Goal: Task Accomplishment & Management: Complete application form

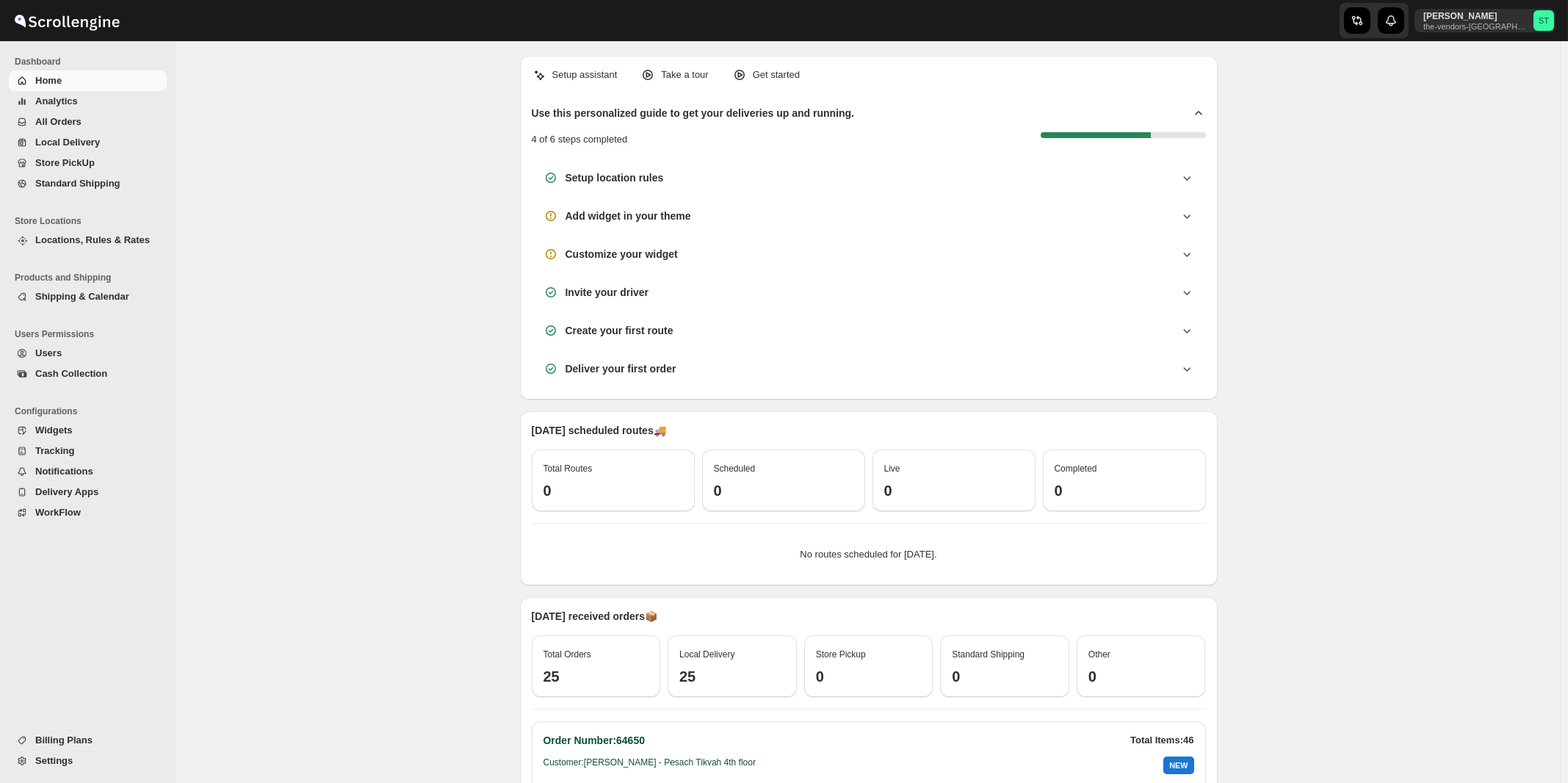
click at [62, 124] on span "All Orders" at bounding box center [58, 121] width 46 height 11
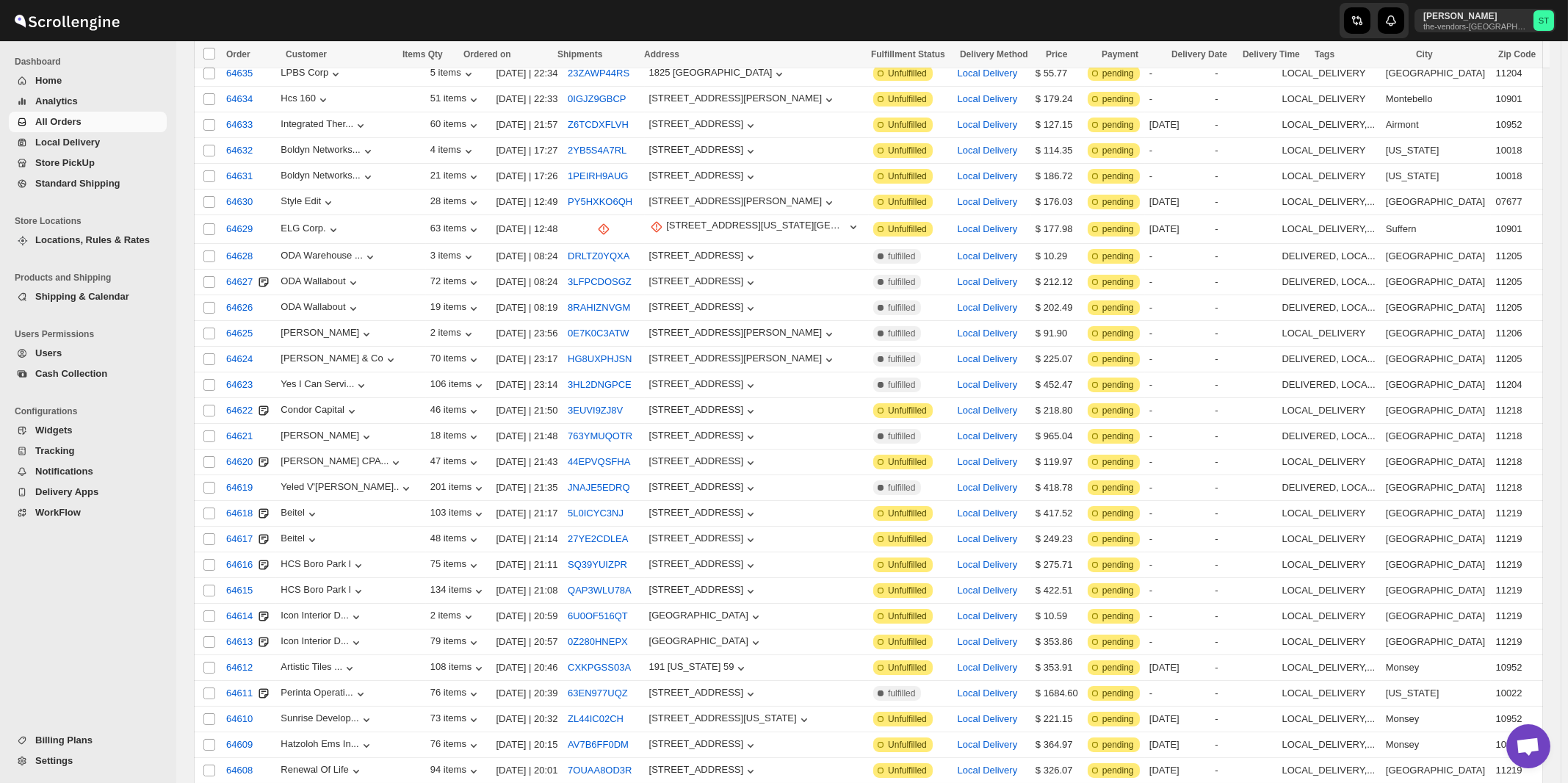
scroll to position [1439, 0]
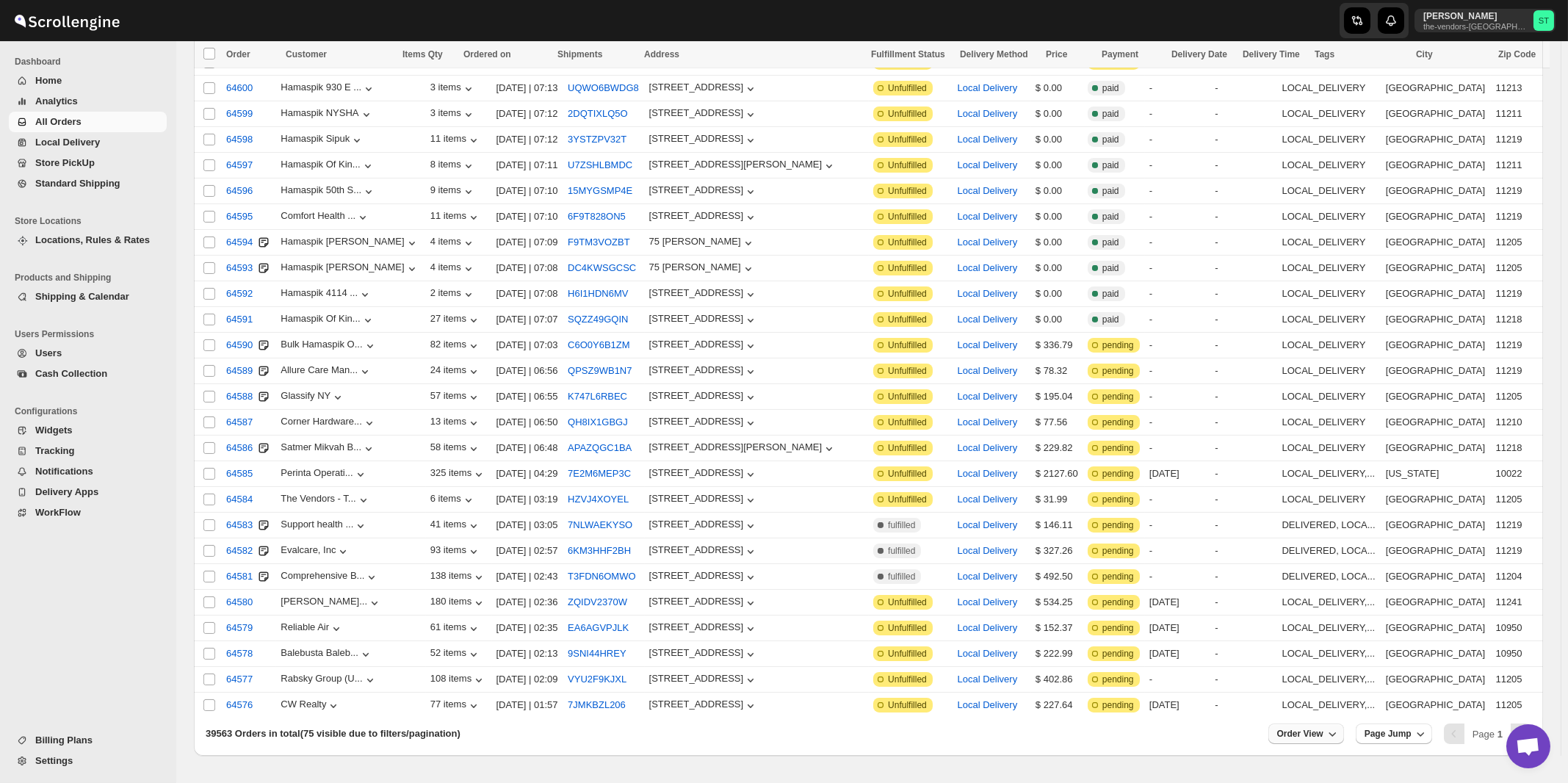
click at [1323, 728] on span "Order View" at bounding box center [1300, 734] width 46 height 12
click at [1303, 660] on div "Set" at bounding box center [1318, 658] width 73 height 16
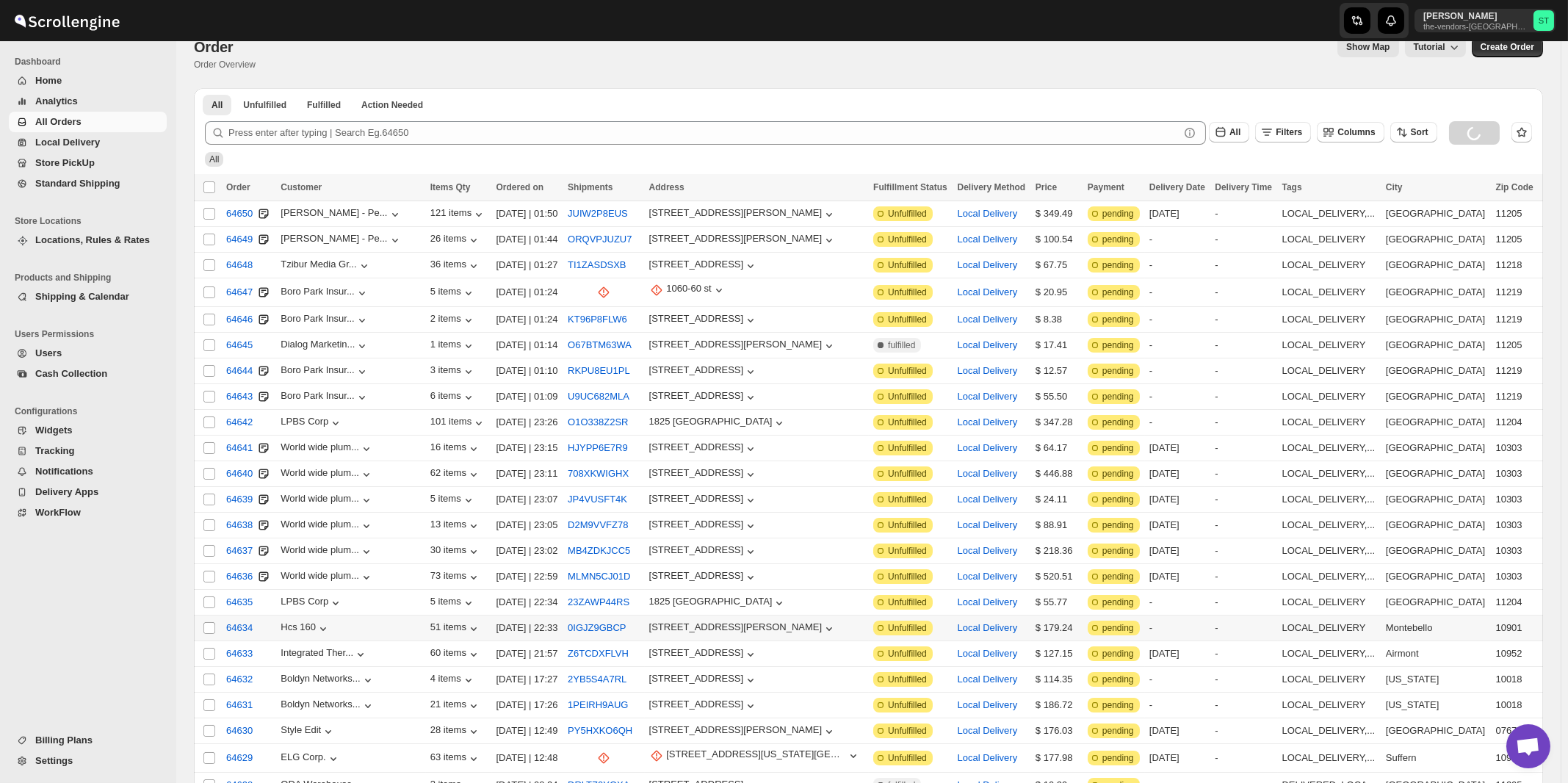
scroll to position [0, 0]
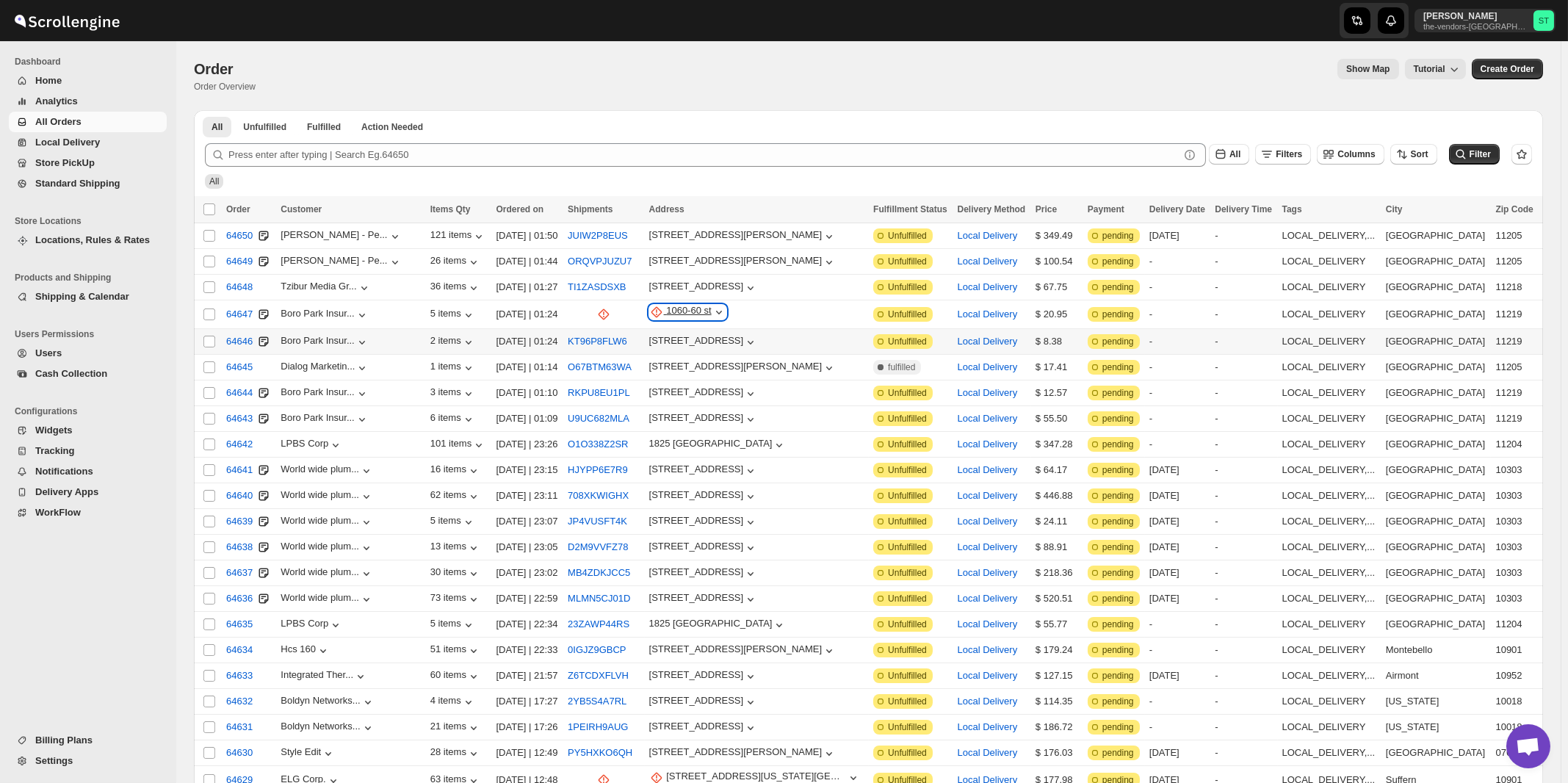
click at [690, 310] on div "1060-60 st" at bounding box center [688, 313] width 45 height 15
click at [703, 395] on span "Update manually" at bounding box center [698, 390] width 72 height 11
select select "US"
select select "[US_STATE]"
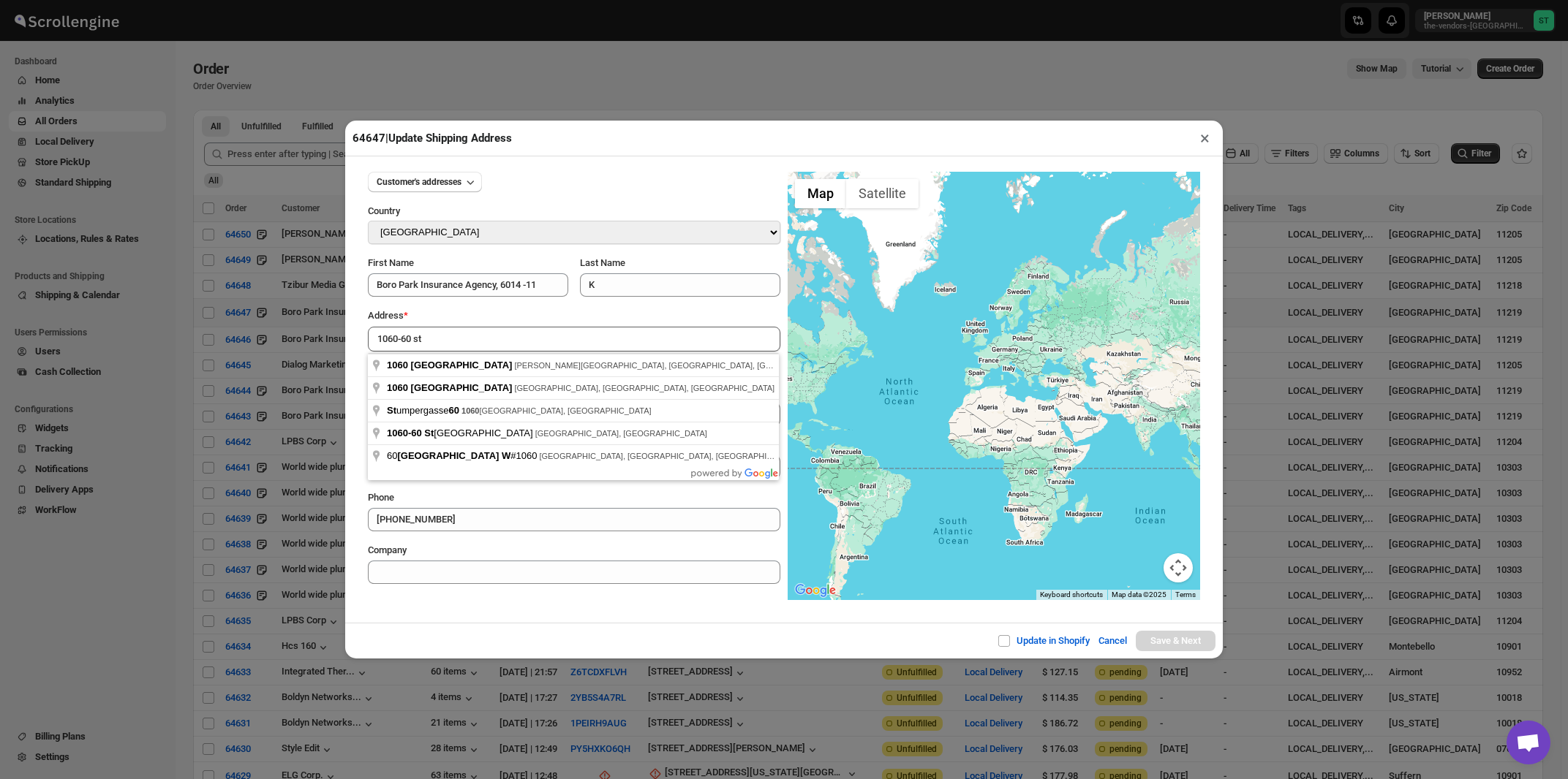
click at [496, 321] on div "Address *" at bounding box center [574, 316] width 412 height 15
click at [501, 340] on input "1060-60 st" at bounding box center [574, 339] width 412 height 25
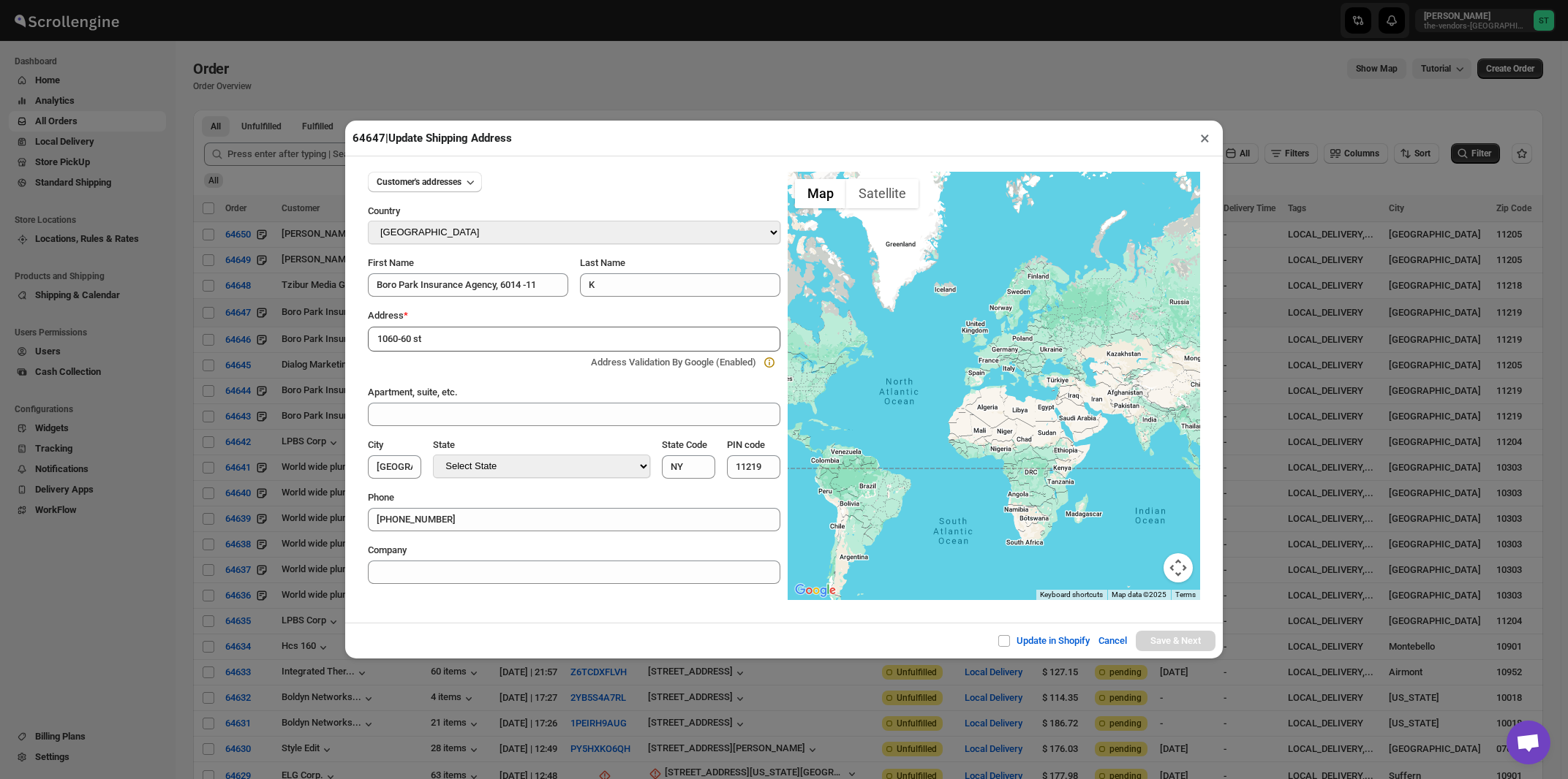
type input "[STREET_ADDRESS]"
type input "[GEOGRAPHIC_DATA]"
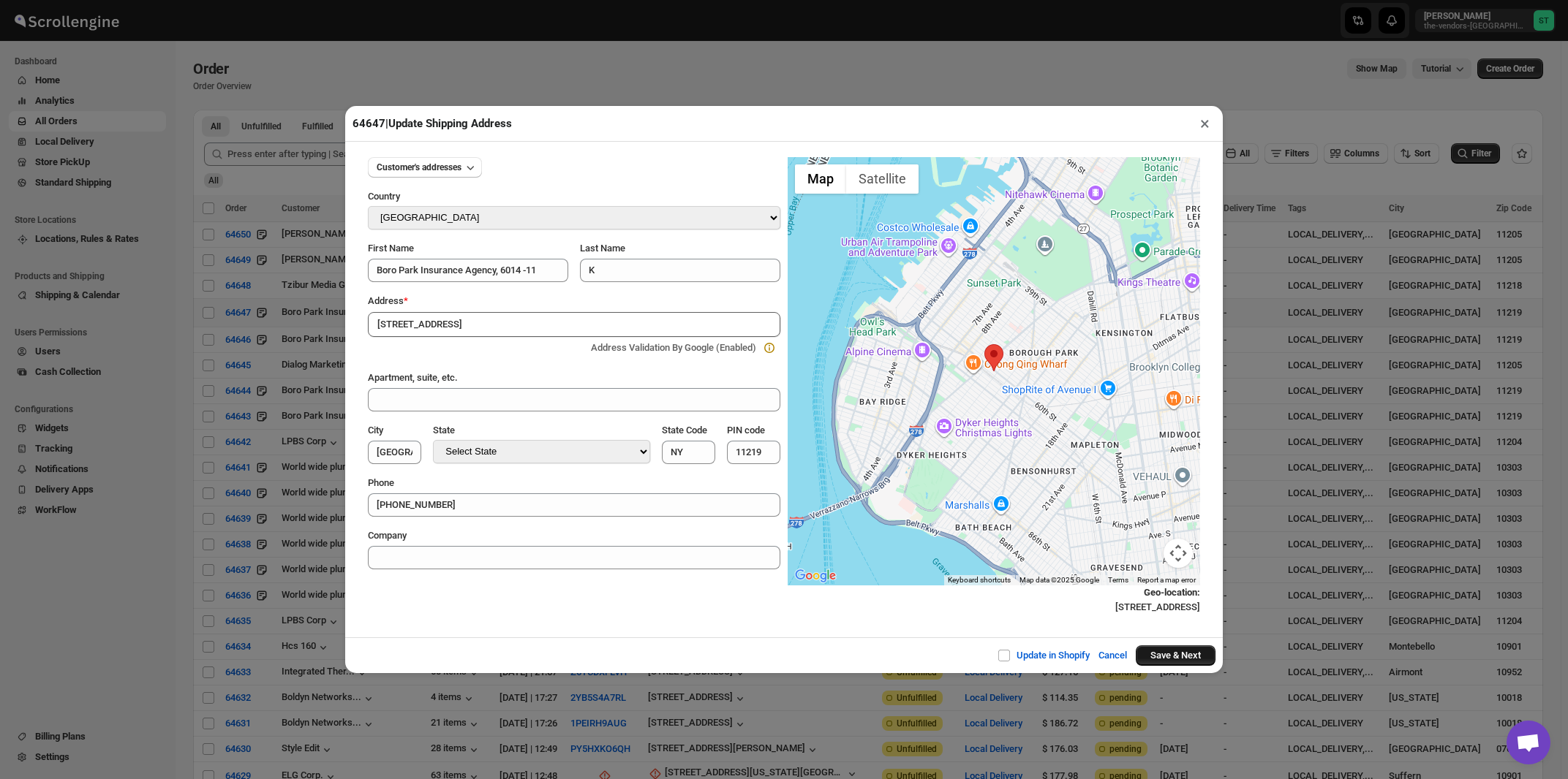
click at [1154, 657] on button "Save & Next" at bounding box center [1175, 656] width 80 height 21
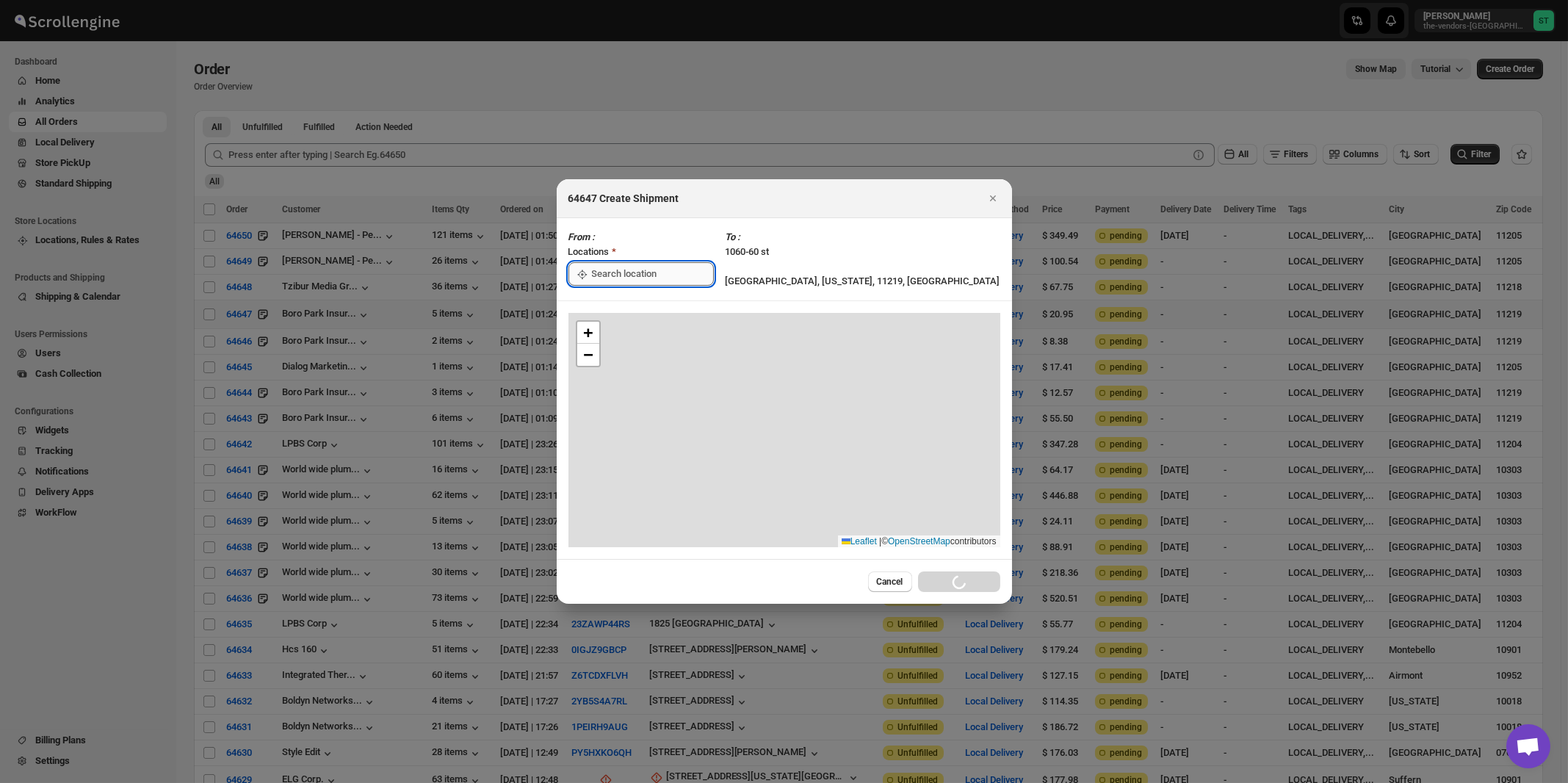
click at [601, 269] on input ":r5g:" at bounding box center [652, 274] width 122 height 24
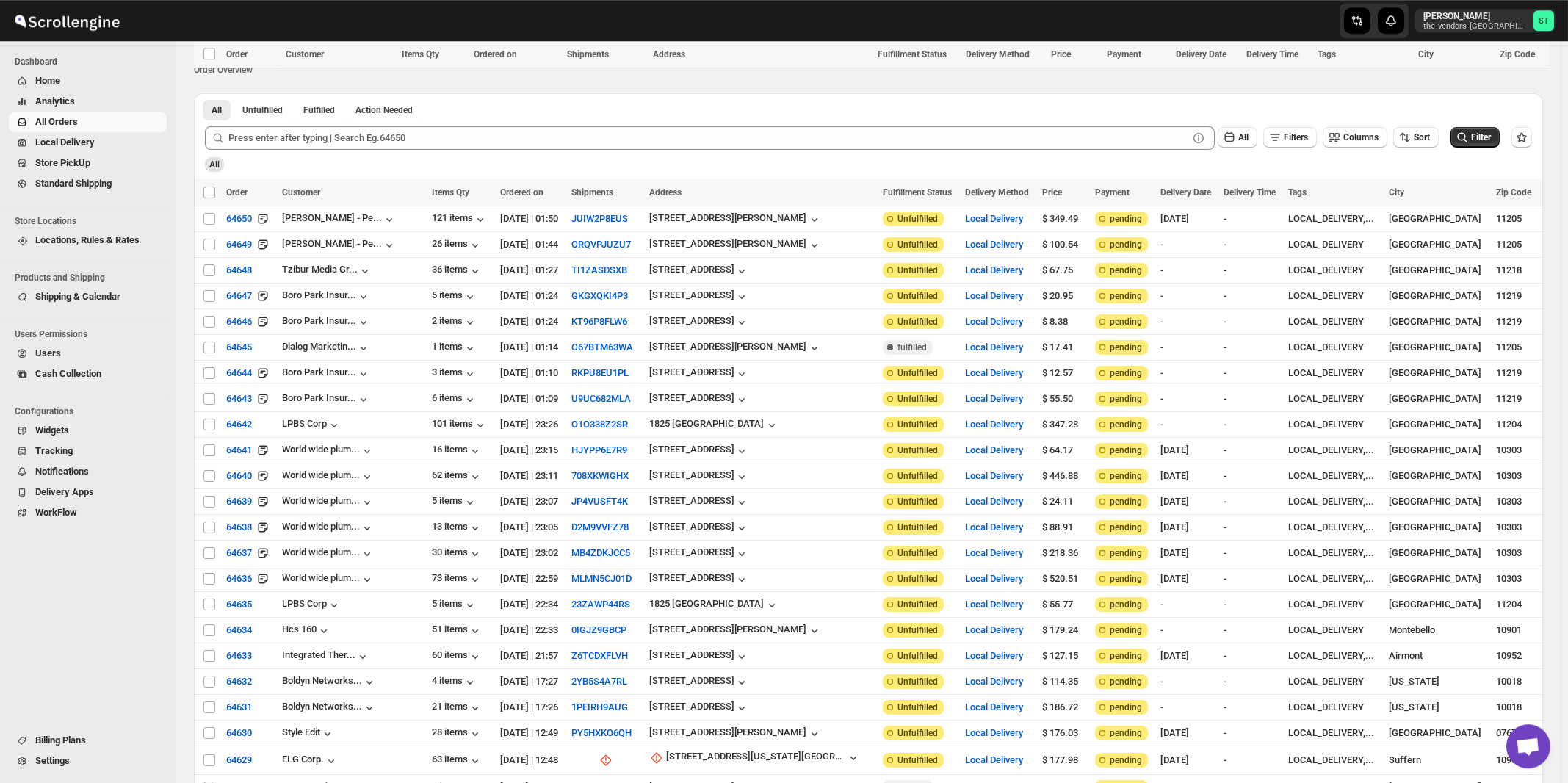
scroll to position [551, 0]
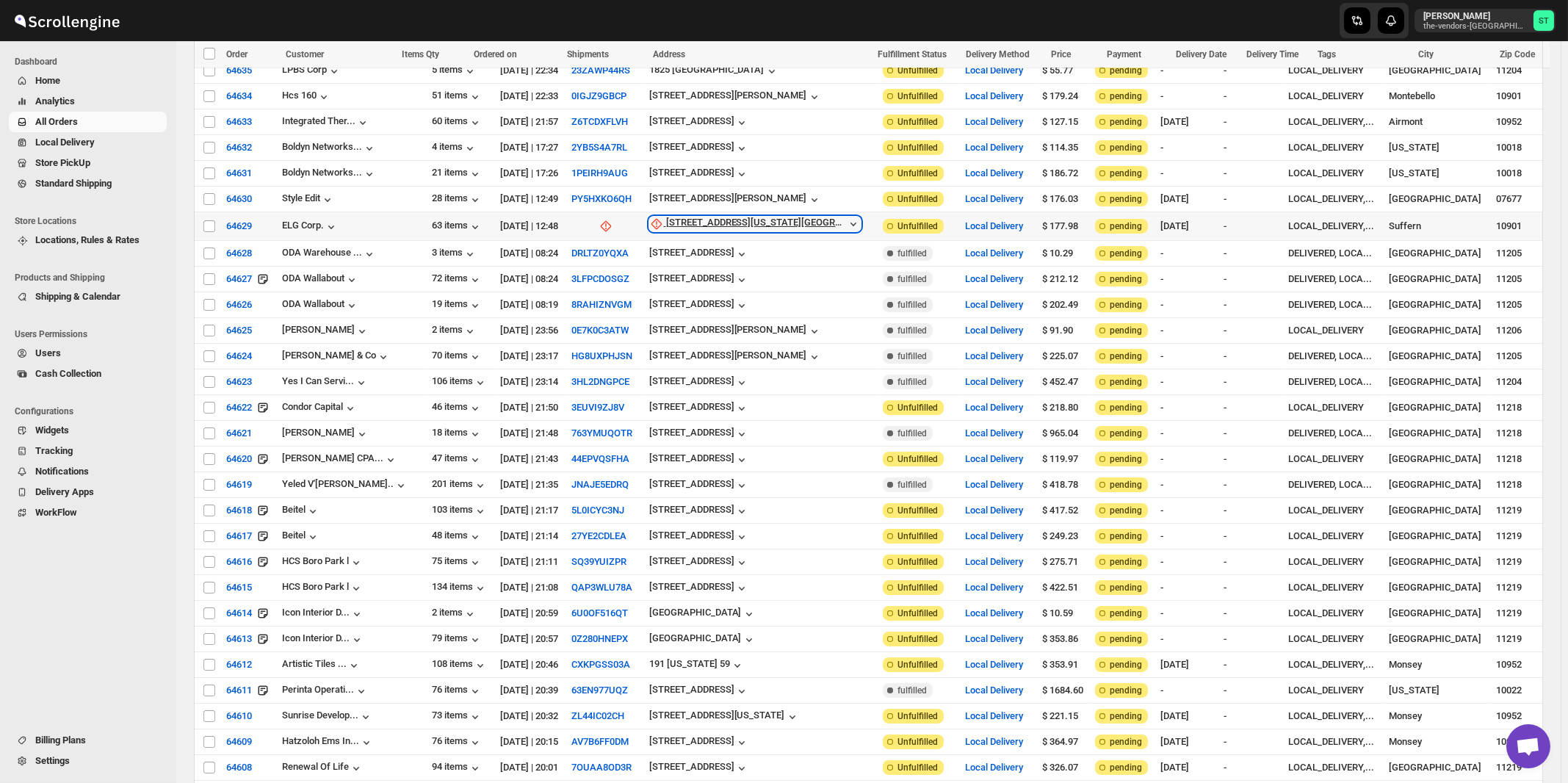
click at [691, 217] on div "[STREET_ADDRESS][US_STATE][GEOGRAPHIC_DATA] e" at bounding box center [756, 224] width 180 height 15
click at [698, 293] on span "Update manually" at bounding box center [732, 290] width 70 height 11
select select "US"
select select "[US_STATE]"
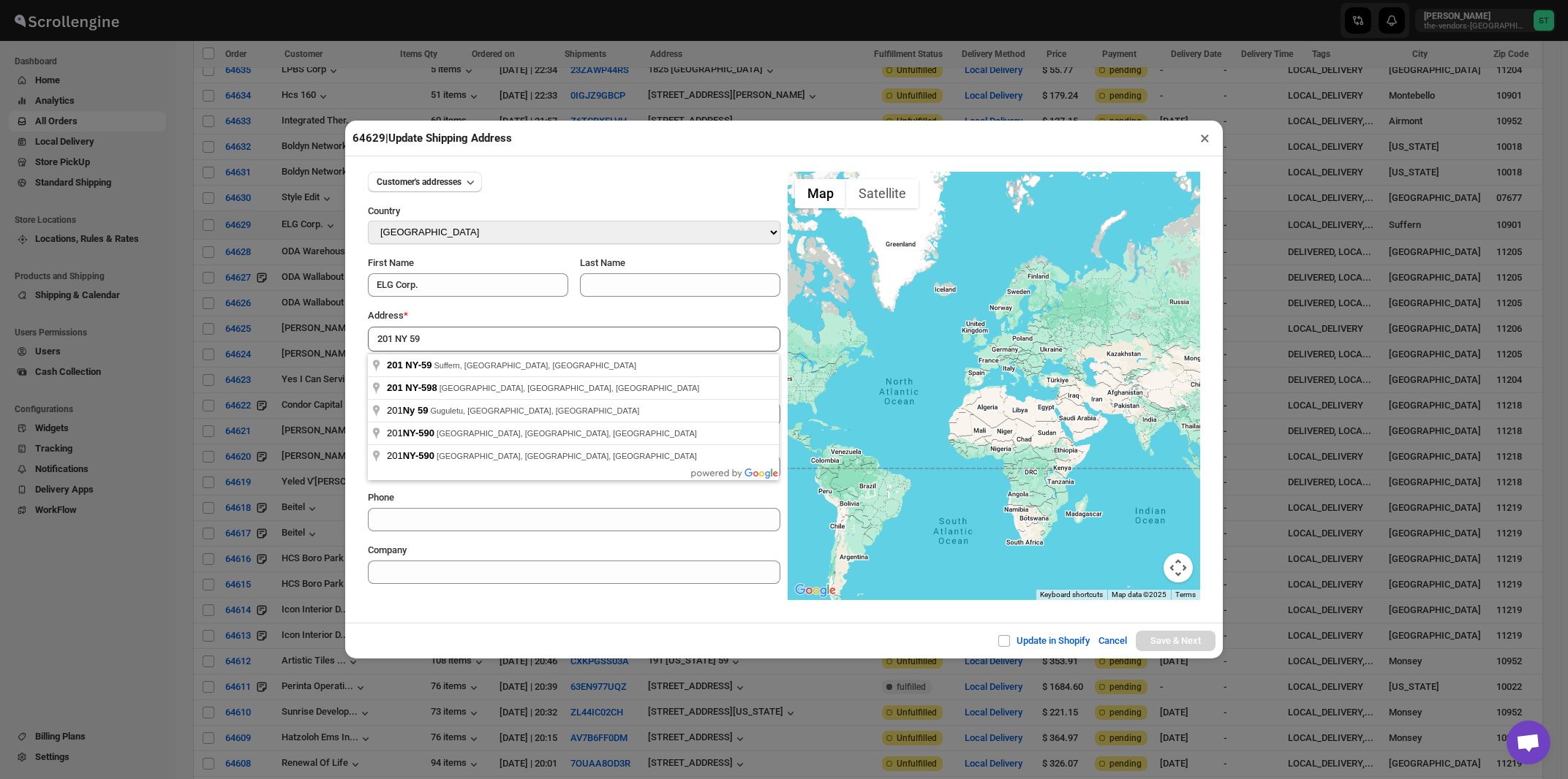
click at [512, 311] on div "Address *" at bounding box center [574, 316] width 412 height 15
click at [504, 343] on input "201 NY 59" at bounding box center [574, 339] width 412 height 25
type input "201 NY-59, Suffern, [GEOGRAPHIC_DATA], [GEOGRAPHIC_DATA]"
type input "[GEOGRAPHIC_DATA]"
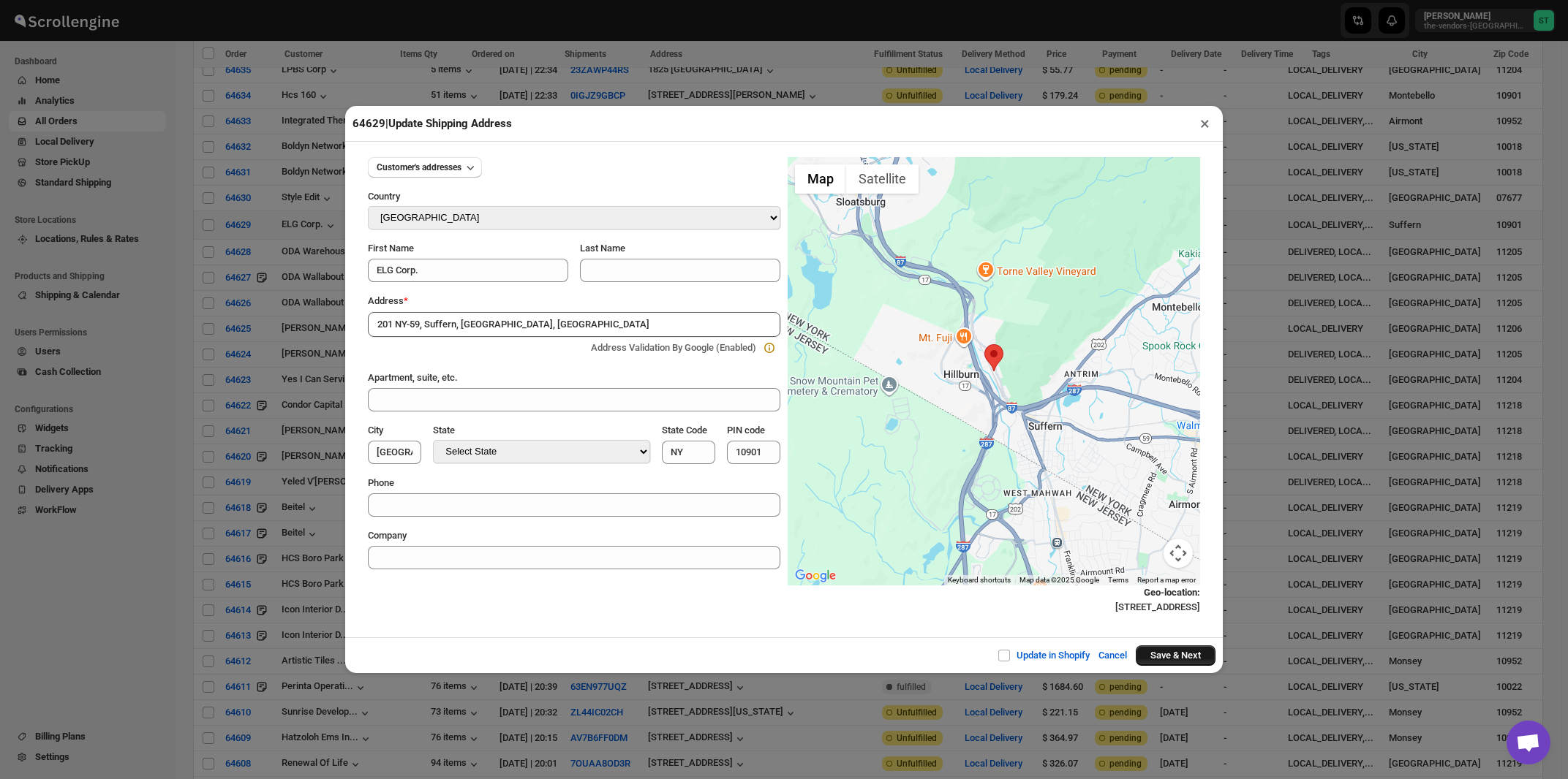
click at [1163, 660] on button "Save & Next" at bounding box center [1175, 656] width 80 height 21
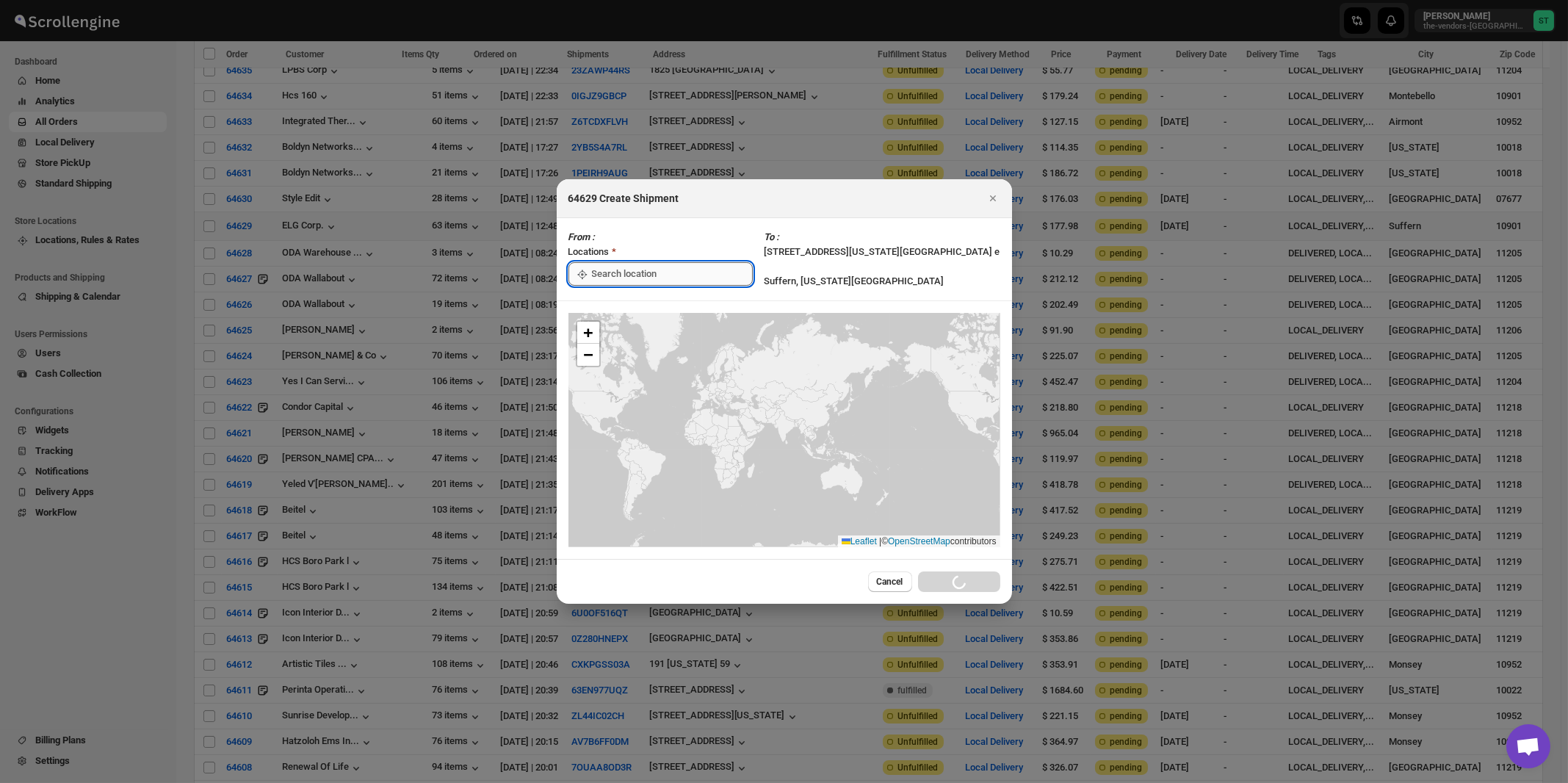
click at [624, 279] on input ":rc2:" at bounding box center [671, 274] width 161 height 24
click at [620, 308] on div "[STREET_ADDRESS]" at bounding box center [674, 307] width 181 height 15
type input "[STREET_ADDRESS]"
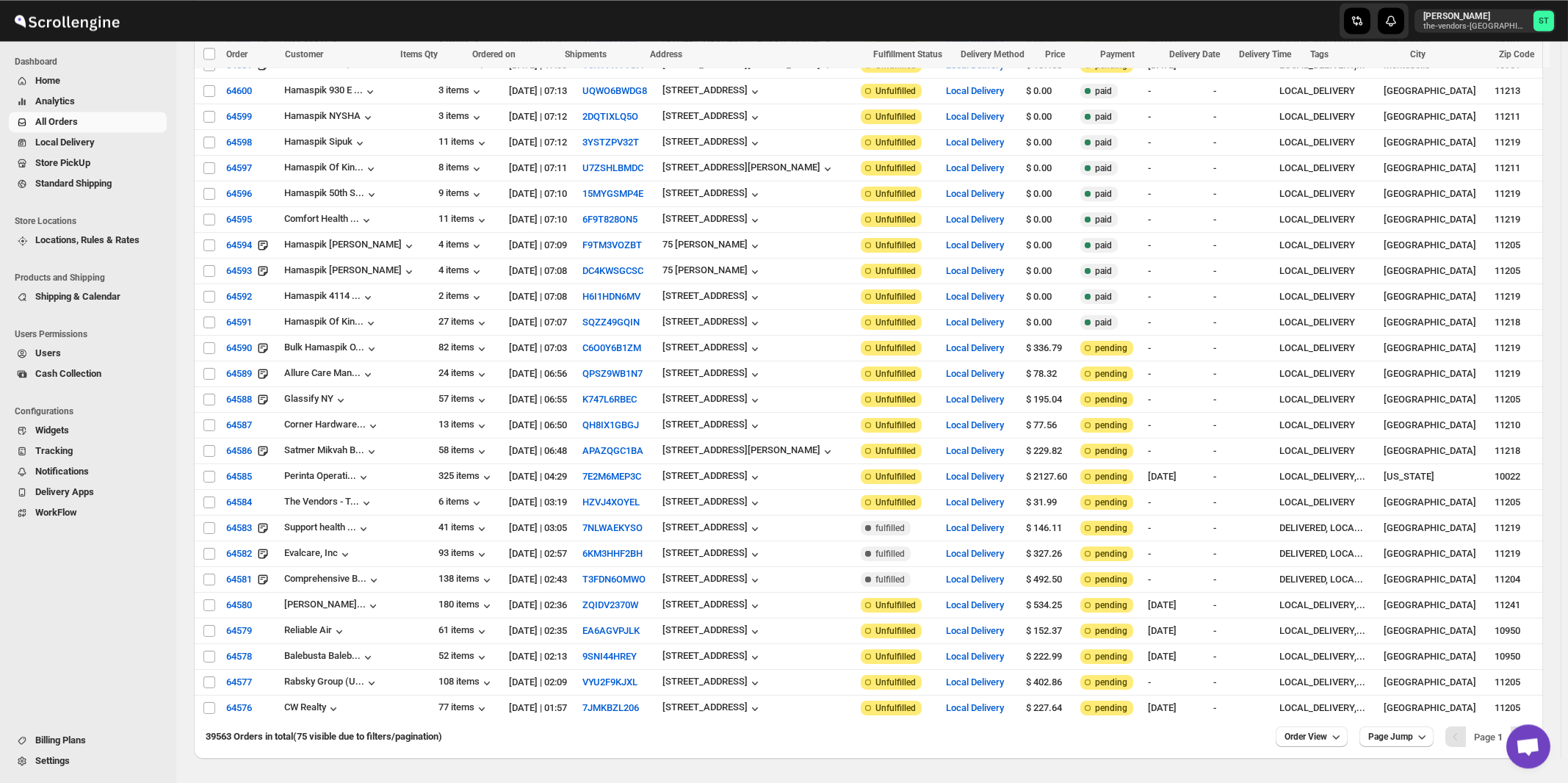
scroll to position [0, 0]
